Goal: Task Accomplishment & Management: Manage account settings

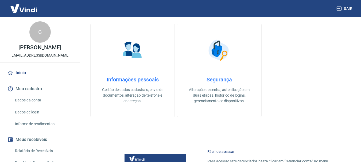
scroll to position [80, 0]
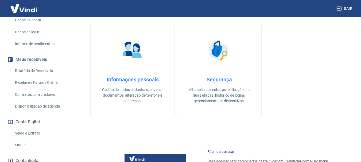
click at [24, 143] on link "Saque" at bounding box center [43, 145] width 61 height 11
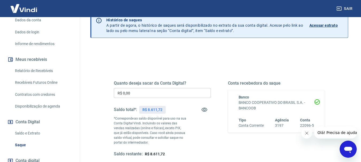
click at [143, 92] on input "R$ 0,00" at bounding box center [162, 93] width 97 height 10
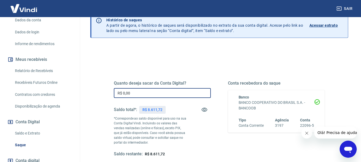
click at [141, 96] on input "R$ 0,00" at bounding box center [162, 93] width 97 height 10
click at [132, 95] on input "R$ 0,00" at bounding box center [162, 93] width 97 height 10
click at [129, 93] on input "R$ 0,00" at bounding box center [162, 93] width 97 height 10
click at [126, 93] on input "R$ 0,00" at bounding box center [162, 93] width 97 height 10
click at [126, 94] on input "R$ 0,00" at bounding box center [162, 93] width 97 height 10
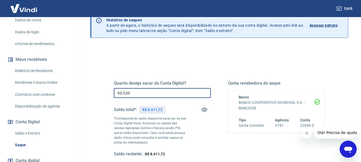
scroll to position [53, 0]
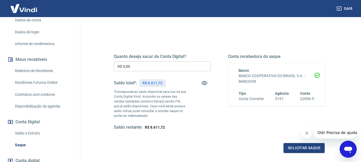
click at [128, 97] on p "*Corresponde ao saldo disponível para uso na sua Conta Digital Vindi. Incluindo…" at bounding box center [150, 104] width 73 height 29
click at [132, 67] on input "R$ 0,00" at bounding box center [162, 67] width 97 height 10
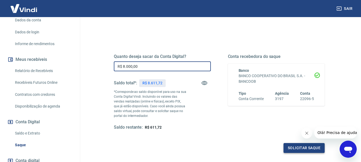
type input "R$ 8.000,00"
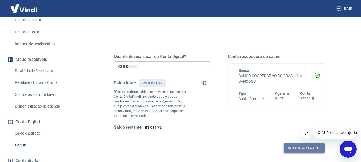
click at [305, 146] on button "Solicitar saque" at bounding box center [304, 148] width 41 height 10
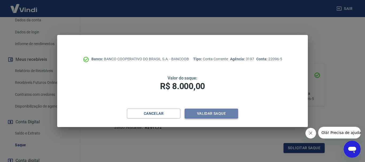
click at [212, 112] on button "Validar saque" at bounding box center [211, 114] width 53 height 10
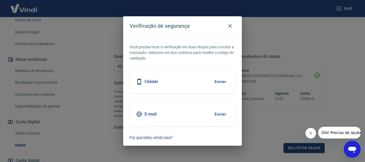
click at [188, 81] on div "Celular Enviar" at bounding box center [183, 82] width 106 height 24
click at [215, 82] on button "Enviar" at bounding box center [220, 81] width 17 height 11
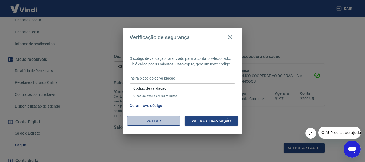
click at [159, 123] on button "Voltar" at bounding box center [153, 121] width 53 height 10
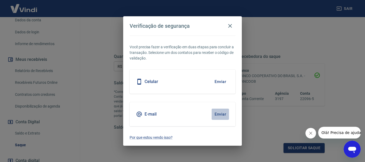
click at [225, 114] on button "Enviar" at bounding box center [220, 114] width 17 height 11
click at [233, 26] on icon "button" at bounding box center [230, 26] width 6 height 6
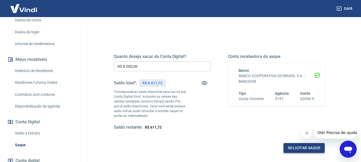
click at [296, 148] on button "Solicitar saque" at bounding box center [304, 148] width 41 height 10
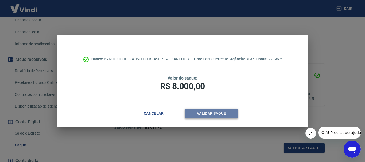
click at [202, 115] on button "Validar saque" at bounding box center [211, 114] width 53 height 10
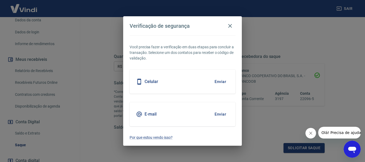
click at [212, 82] on button "Enviar" at bounding box center [220, 81] width 17 height 11
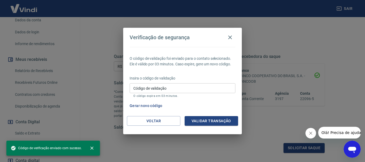
click at [158, 85] on div "Código de validação Código de validação O código expira em 03 minutos." at bounding box center [183, 90] width 106 height 14
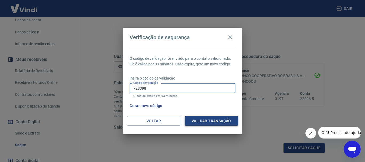
click at [224, 121] on button "Validar transação" at bounding box center [211, 121] width 53 height 10
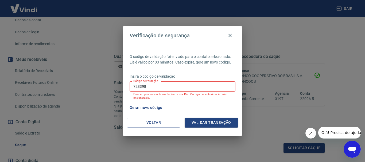
click at [173, 89] on input "728398" at bounding box center [183, 87] width 106 height 10
type input "426144"
click at [201, 121] on button "Validar transação" at bounding box center [211, 123] width 53 height 10
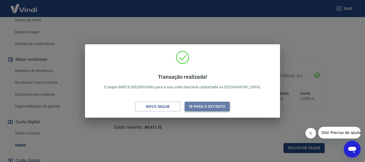
click at [211, 108] on button "Ir para o extrato" at bounding box center [207, 107] width 45 height 10
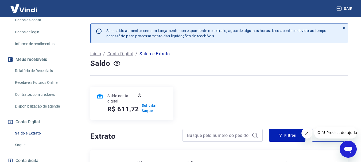
scroll to position [107, 0]
